Goal: Information Seeking & Learning: Learn about a topic

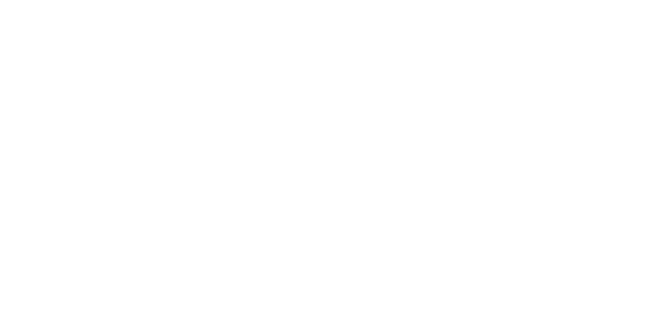
click at [387, 146] on div "SHORTPOINT CUSTOMERS Better, faster, more productive Join our family of top bra…" at bounding box center [329, 166] width 299 height 162
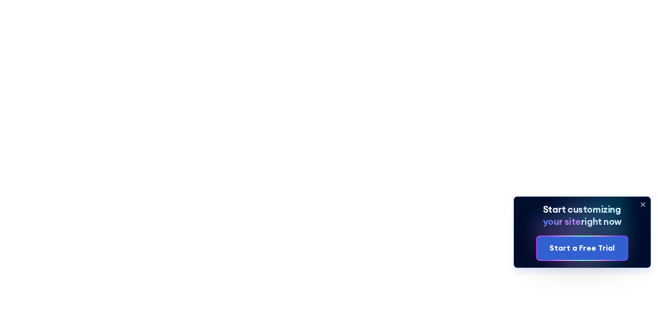
click at [420, 118] on span "Fully customizable SharePoint templates with ShortPoint" at bounding box center [329, 134] width 378 height 65
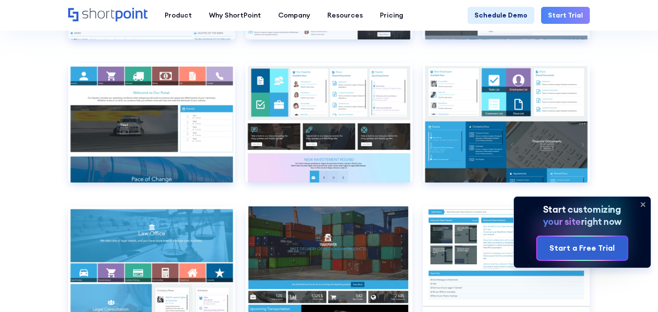
scroll to position [6942, 0]
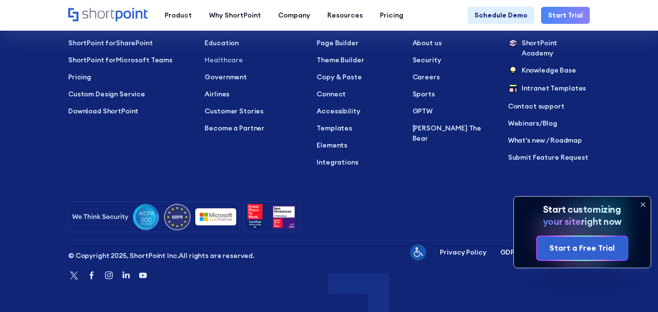
click at [210, 57] on p "Healthcare" at bounding box center [254, 60] width 98 height 10
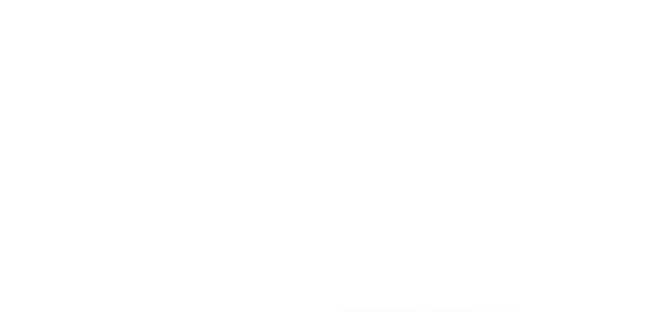
scroll to position [1980, 0]
